Goal: Task Accomplishment & Management: Use online tool/utility

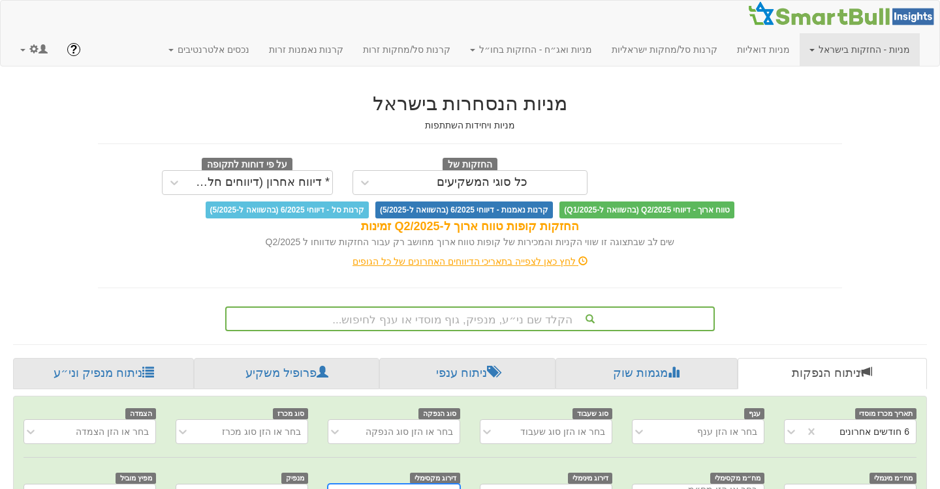
scroll to position [0, 2682]
click at [41, 52] on span at bounding box center [43, 48] width 9 height 9
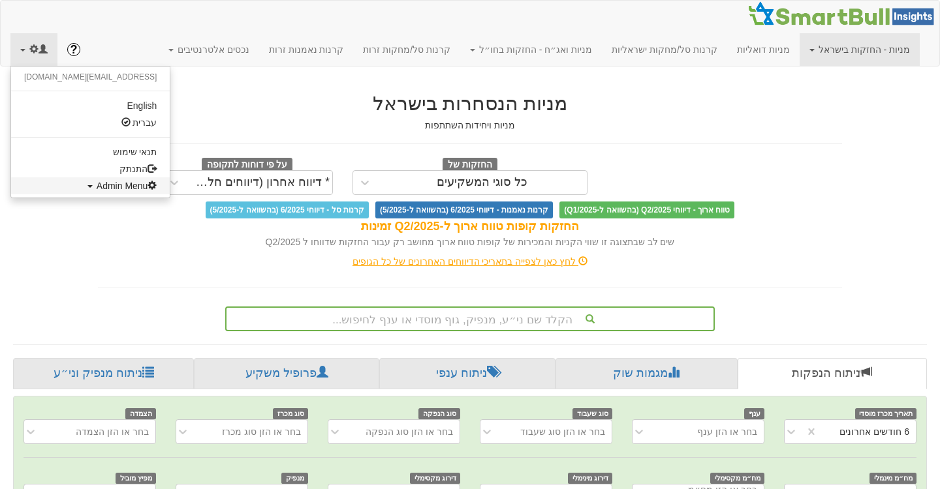
click at [97, 190] on span "Admin Menu" at bounding box center [127, 186] width 61 height 10
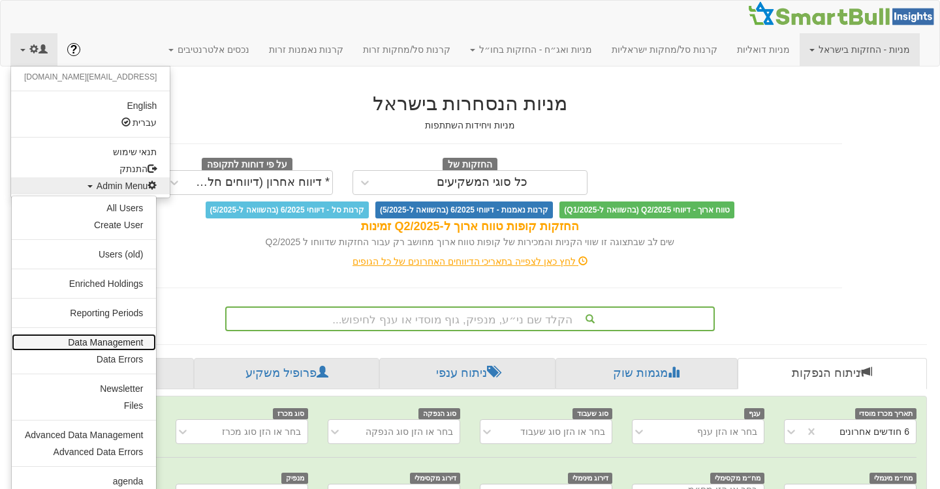
click at [109, 345] on link "Data Management" at bounding box center [84, 342] width 144 height 17
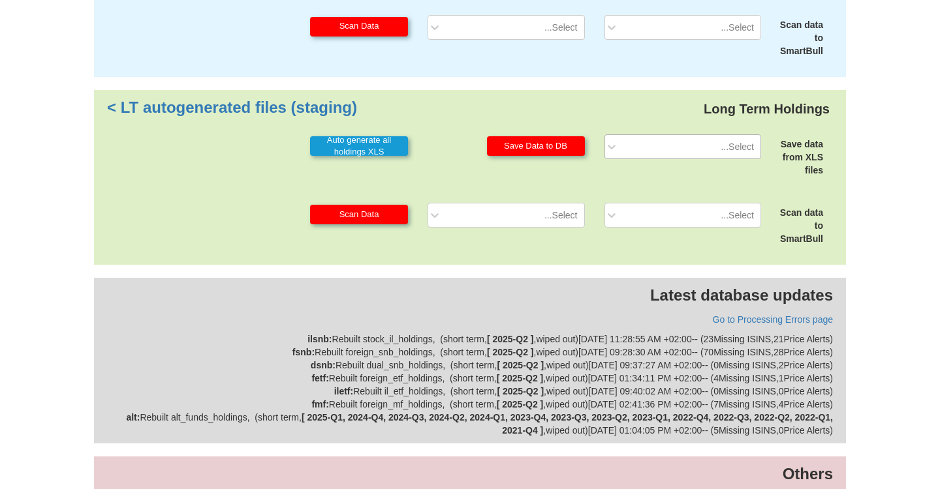
scroll to position [392, 0]
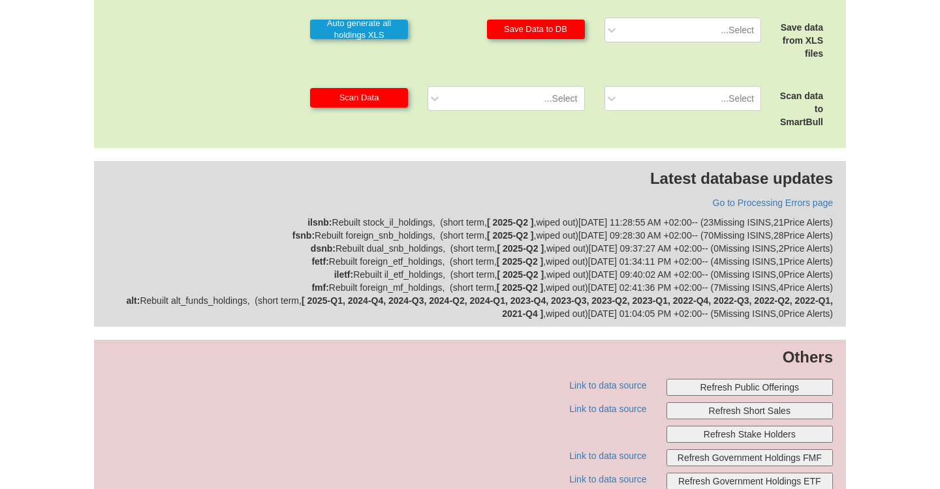
click at [745, 392] on button "Refresh Public Offerings" at bounding box center [749, 387] width 167 height 17
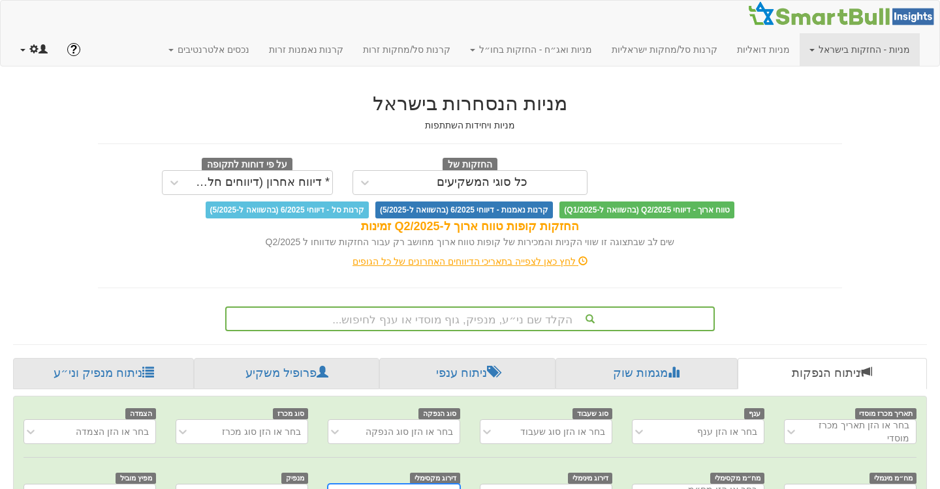
click at [26, 44] on link at bounding box center [33, 49] width 47 height 33
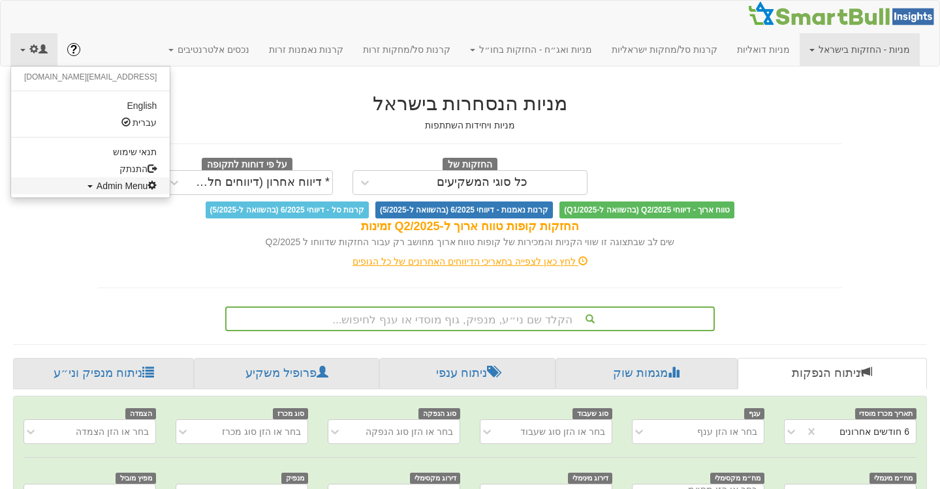
click at [68, 192] on link "Admin Menu" at bounding box center [90, 186] width 159 height 17
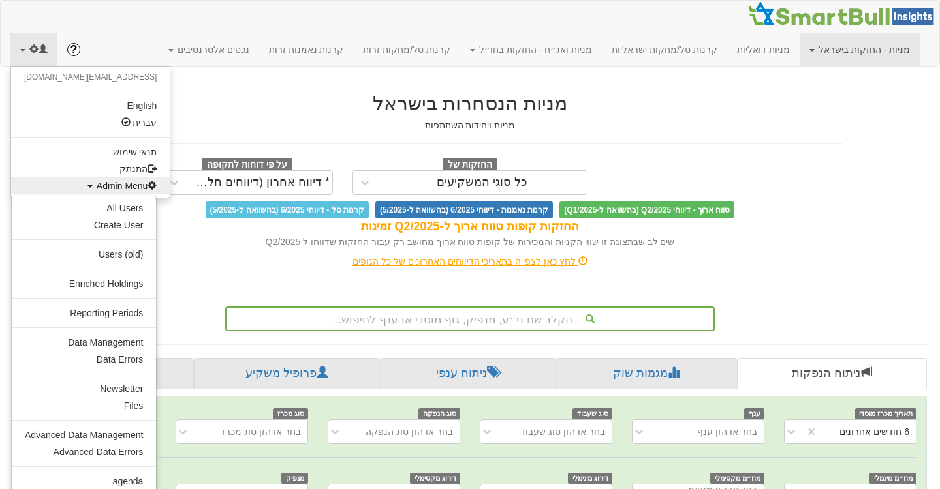
scroll to position [0, 2671]
click at [100, 339] on link "Data Management" at bounding box center [84, 342] width 144 height 17
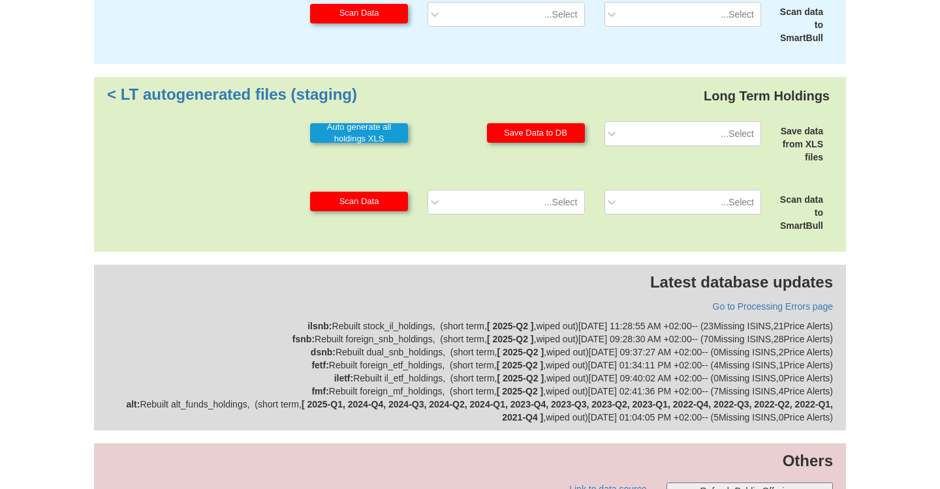
scroll to position [488, 0]
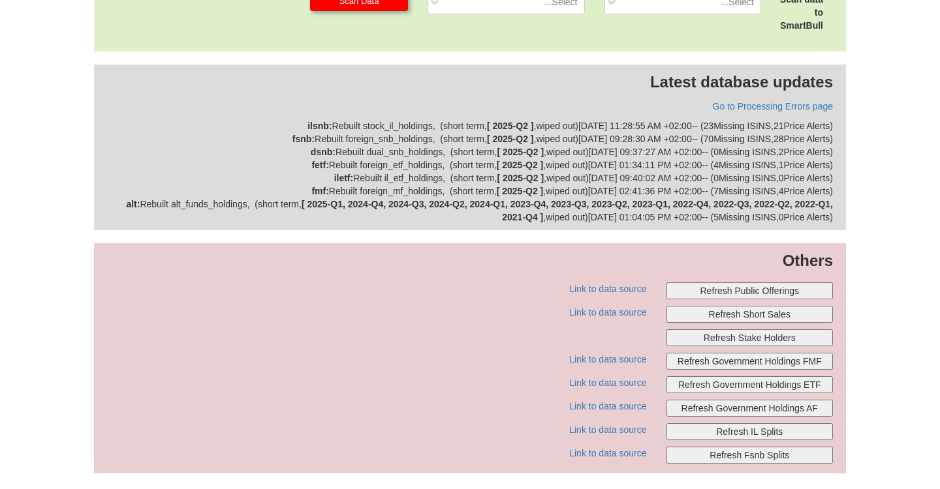
click at [750, 288] on button "Refresh Public Offerings" at bounding box center [749, 291] width 167 height 17
